Goal: Transaction & Acquisition: Book appointment/travel/reservation

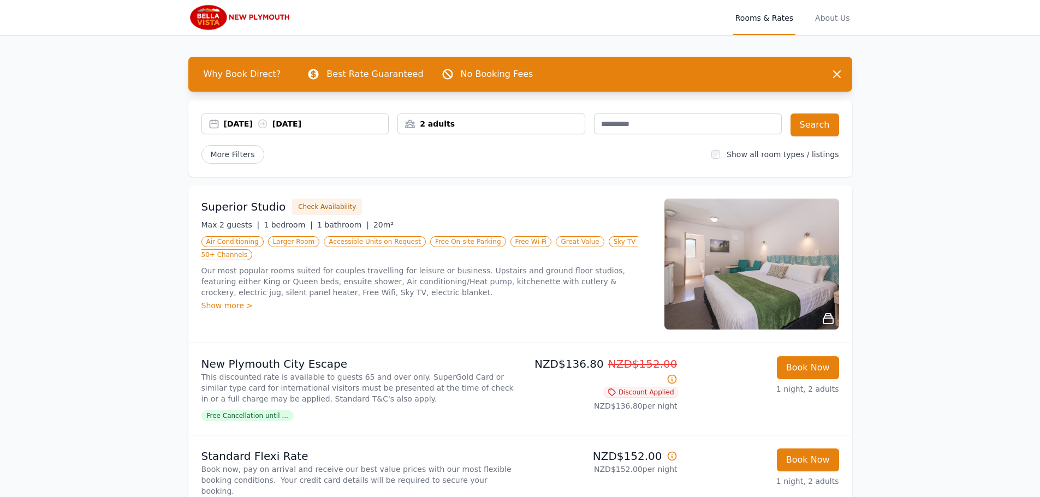
click at [253, 122] on div "[DATE] [DATE]" at bounding box center [306, 124] width 165 height 11
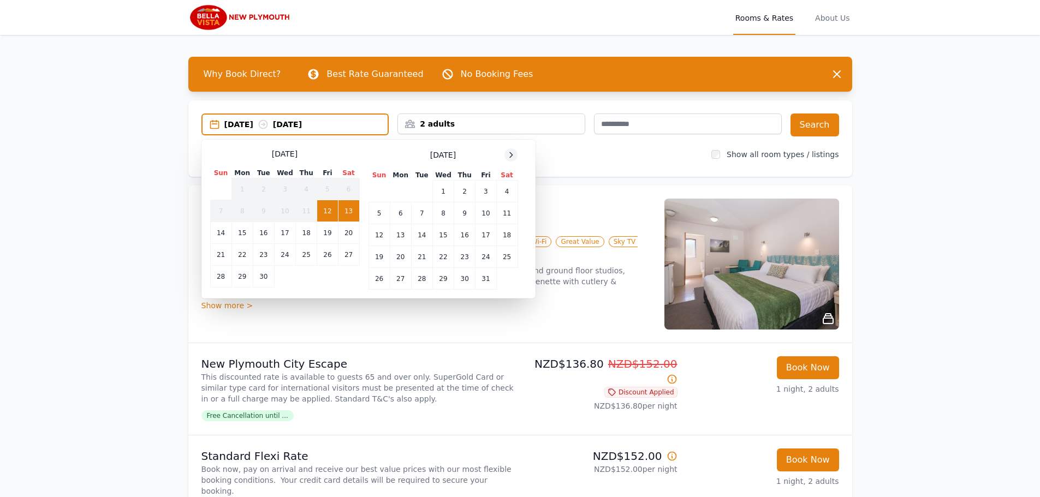
click at [508, 156] on icon at bounding box center [511, 155] width 9 height 9
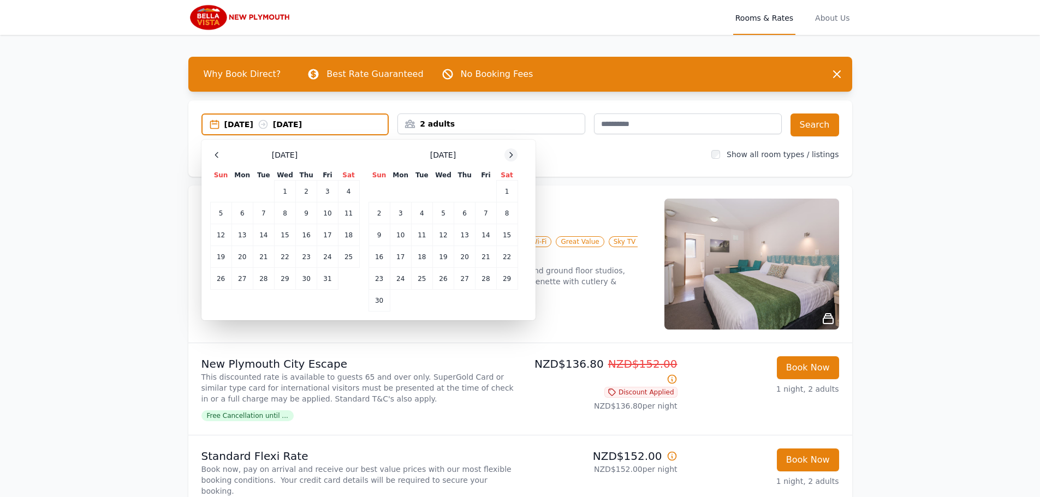
click at [508, 156] on icon at bounding box center [511, 155] width 9 height 9
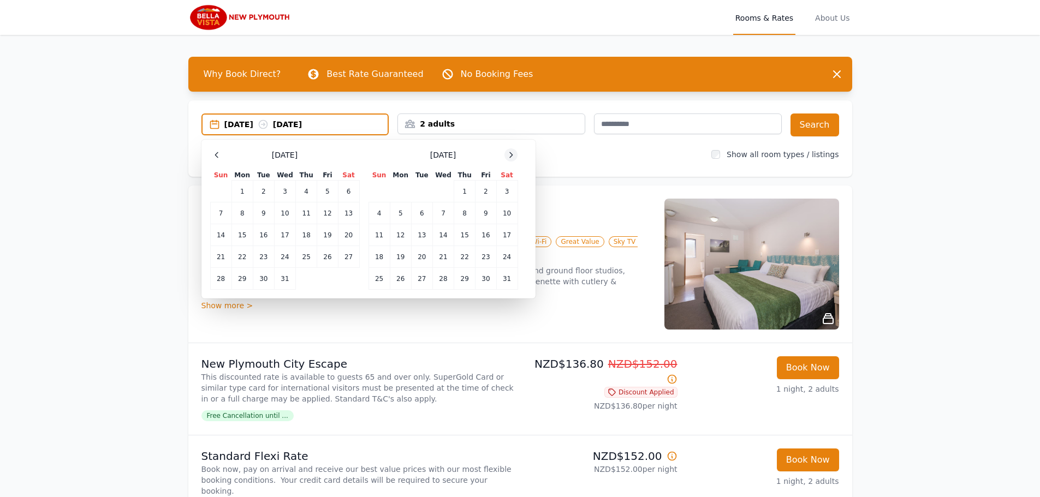
click at [508, 156] on icon at bounding box center [511, 155] width 9 height 9
click at [427, 210] on td "10" at bounding box center [421, 214] width 21 height 22
click at [466, 211] on td "12" at bounding box center [464, 214] width 21 height 22
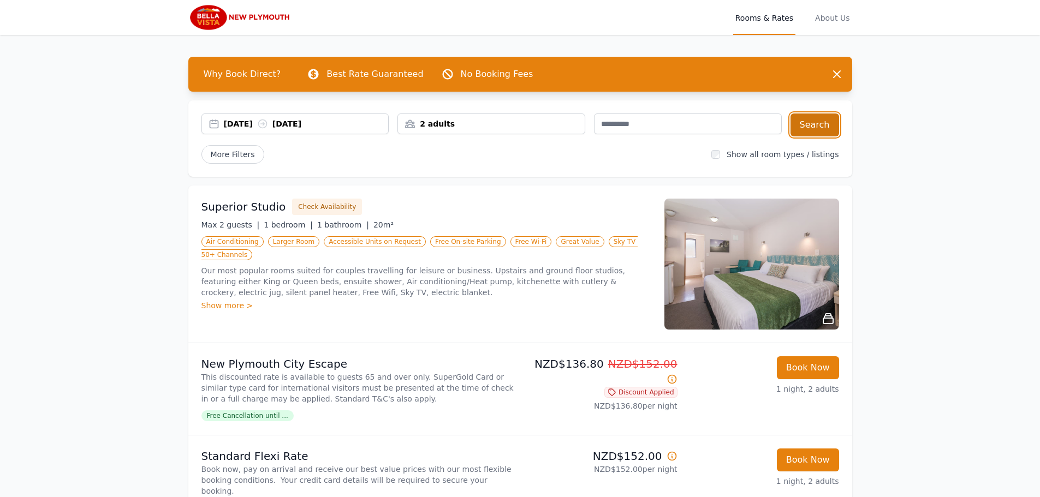
click at [828, 125] on button "Search" at bounding box center [815, 125] width 49 height 23
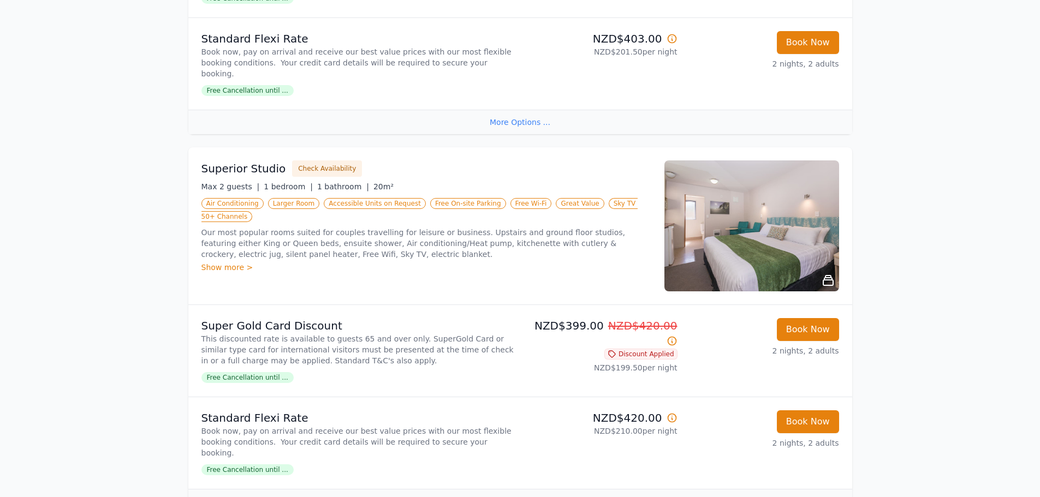
scroll to position [437, 0]
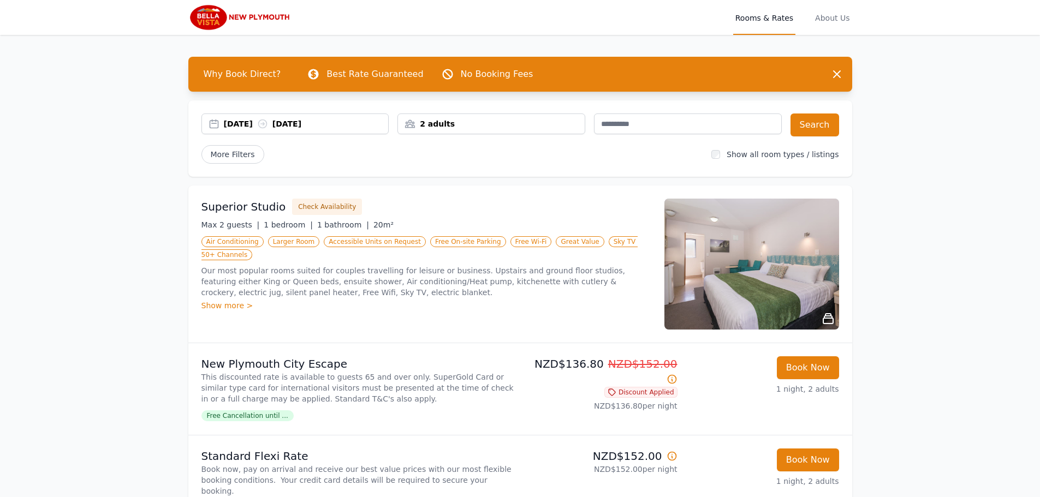
click at [269, 122] on div "[DATE] [DATE]" at bounding box center [306, 124] width 165 height 11
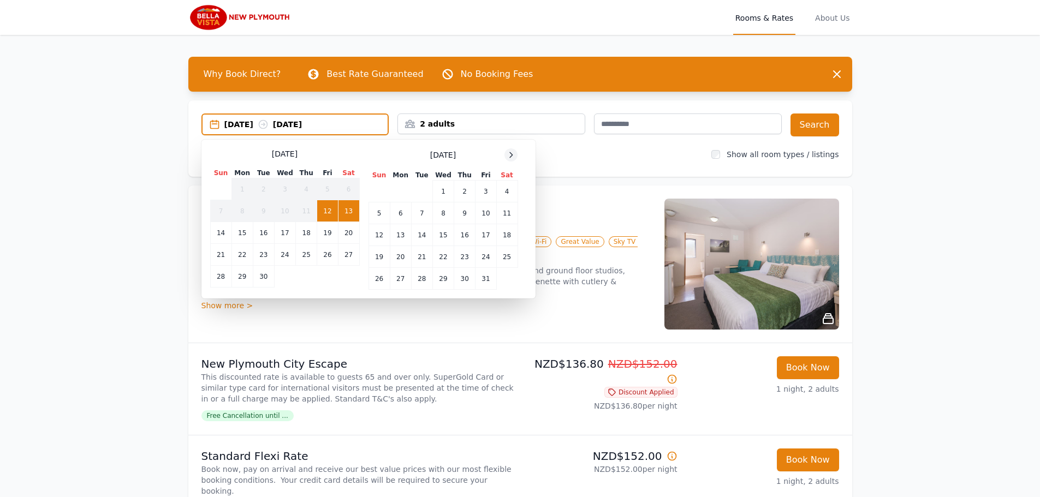
click at [508, 155] on icon at bounding box center [511, 155] width 9 height 9
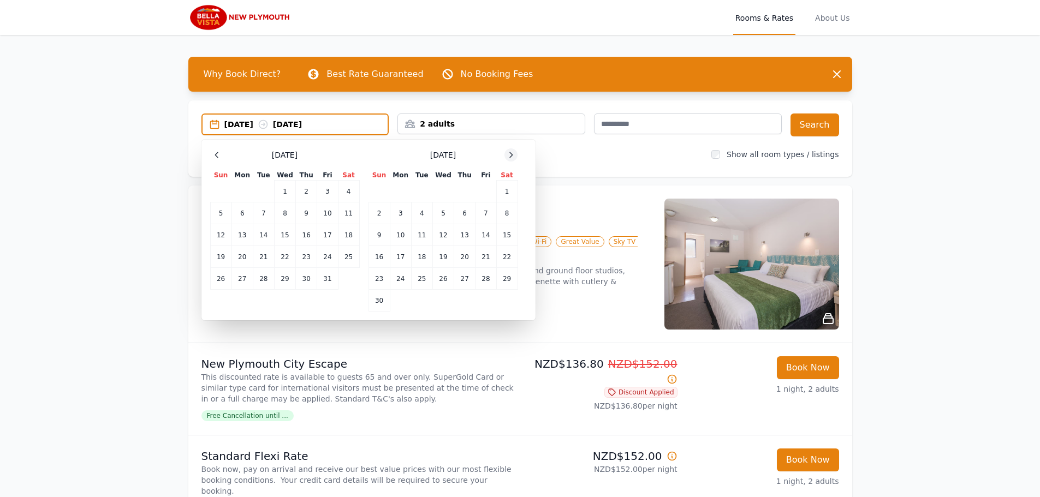
click at [508, 155] on icon at bounding box center [511, 155] width 9 height 9
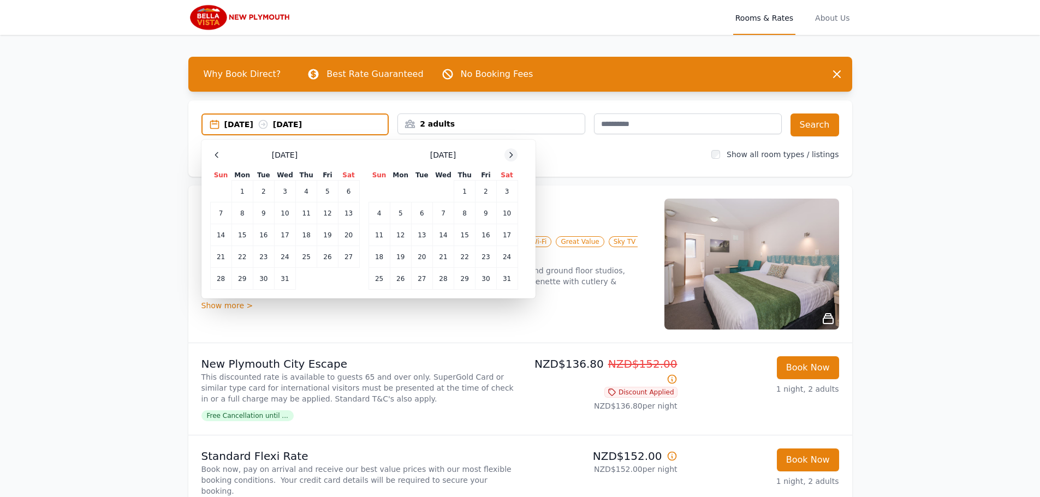
click at [508, 155] on icon at bounding box center [511, 155] width 9 height 9
click at [424, 209] on td "10" at bounding box center [421, 214] width 21 height 22
click at [471, 212] on td "12" at bounding box center [464, 214] width 21 height 22
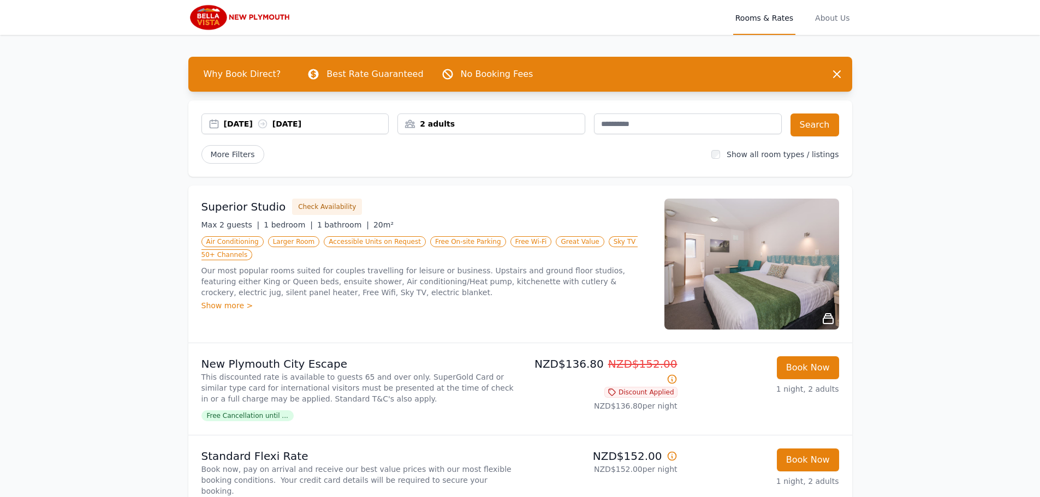
click at [842, 124] on div "10 Feb 2026 12 Feb 2026 2 adults Search More Filters Show all room types / list…" at bounding box center [520, 138] width 664 height 76
click at [828, 125] on button "Search" at bounding box center [815, 125] width 49 height 23
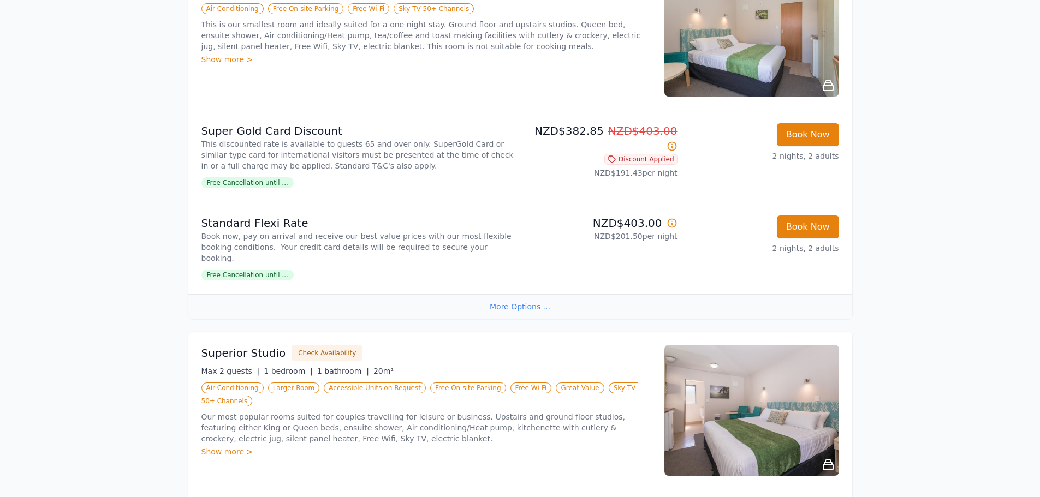
scroll to position [218, 0]
